Goal: Transaction & Acquisition: Book appointment/travel/reservation

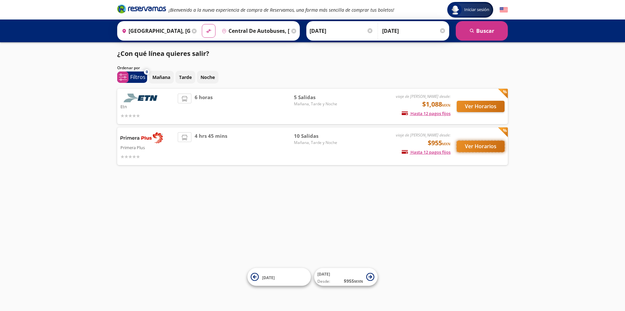
click at [479, 145] on button "Ver Horarios" at bounding box center [481, 146] width 48 height 11
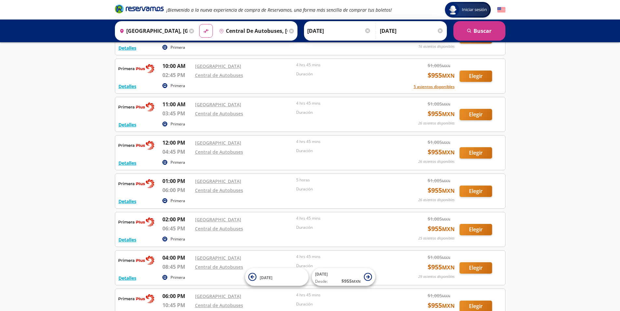
scroll to position [107, 0]
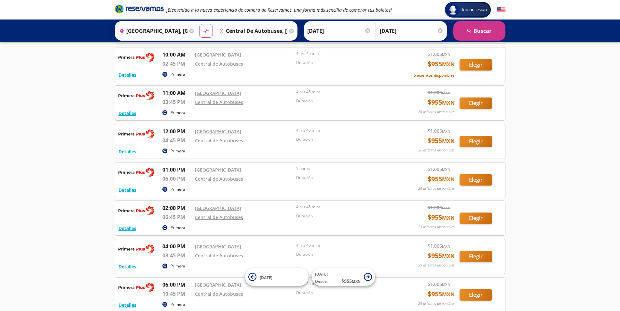
click at [617, 203] on div "Iniciar sesión Iniciar sesión ¡Bienvenido a la nueva experiencia de compra de R…" at bounding box center [310, 153] width 620 height 520
drag, startPoint x: 617, startPoint y: 203, endPoint x: 558, endPoint y: 240, distance: 68.9
click at [558, 240] on div "Iniciar sesión Iniciar sesión ¡Bienvenido a la nueva experiencia de compra de R…" at bounding box center [310, 153] width 620 height 520
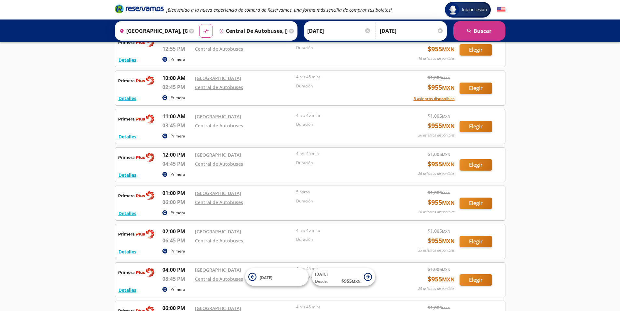
scroll to position [11, 0]
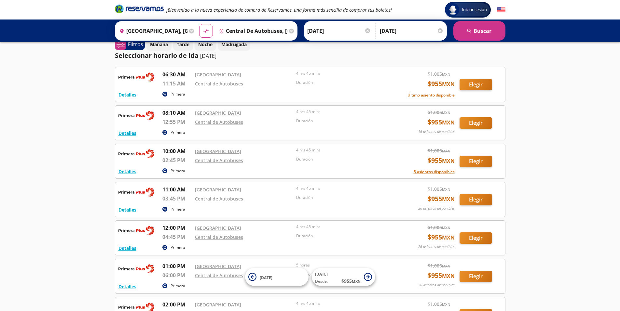
click at [613, 153] on div "Iniciar sesión Iniciar sesión ¡Bienvenido a la nueva experiencia de compra de R…" at bounding box center [310, 249] width 620 height 520
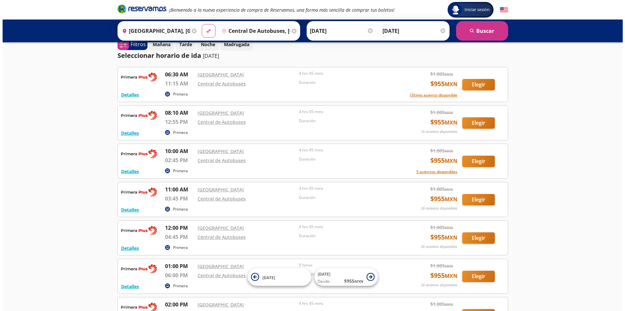
scroll to position [0, 0]
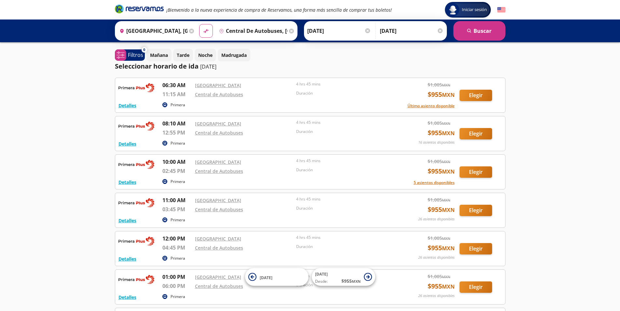
click at [14, 106] on div "Iniciar sesión Iniciar sesión ¡Bienvenido a la nueva experiencia de compra de R…" at bounding box center [310, 260] width 620 height 520
